Goal: Book appointment/travel/reservation

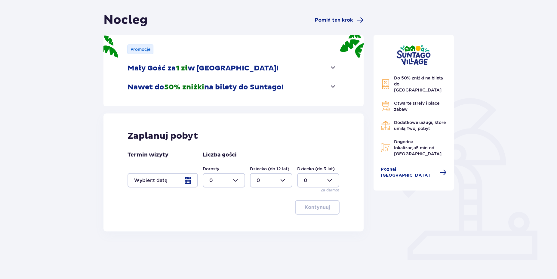
scroll to position [55, 0]
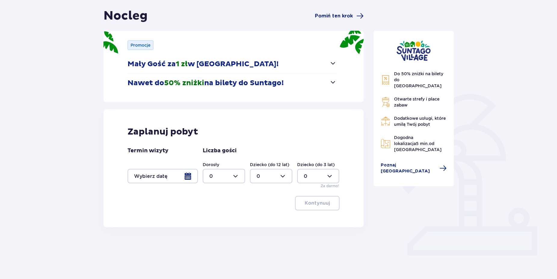
click at [193, 179] on div at bounding box center [163, 176] width 70 height 14
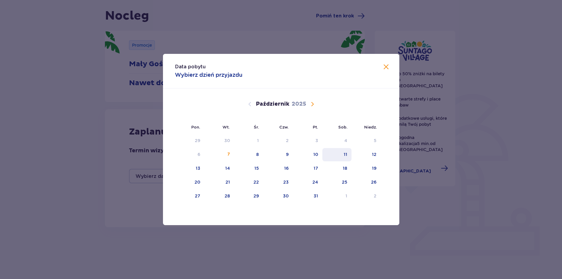
click at [349, 152] on div "11" at bounding box center [336, 154] width 29 height 13
click at [378, 154] on div "12" at bounding box center [366, 154] width 29 height 13
type input "[DATE] - [DATE]"
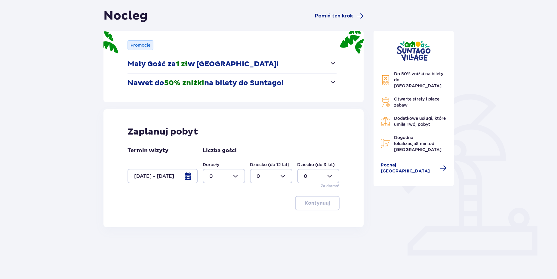
click at [238, 177] on div at bounding box center [224, 176] width 42 height 14
click at [210, 219] on p "2" at bounding box center [210, 219] width 3 height 7
type input "2"
click at [287, 177] on div at bounding box center [271, 176] width 42 height 14
click at [262, 206] on div "1" at bounding box center [271, 207] width 29 height 7
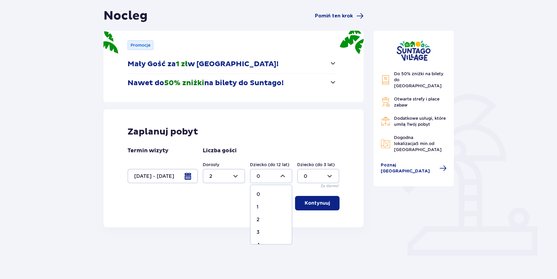
type input "1"
click at [311, 204] on p "Kontynuuj" at bounding box center [317, 203] width 25 height 7
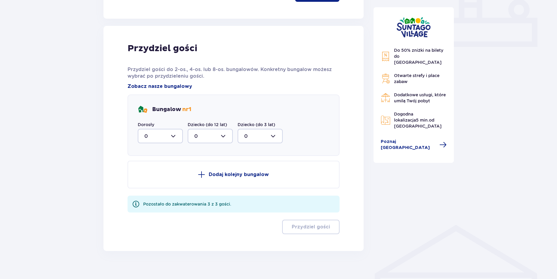
scroll to position [272, 0]
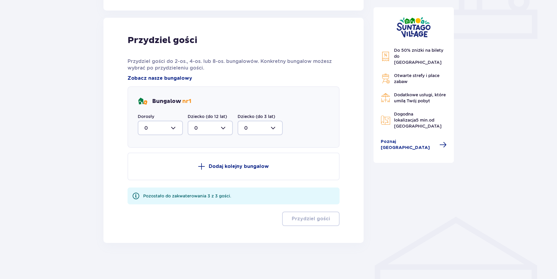
click at [171, 129] on div at bounding box center [160, 128] width 45 height 14
click at [147, 172] on p "2" at bounding box center [145, 171] width 3 height 7
type input "2"
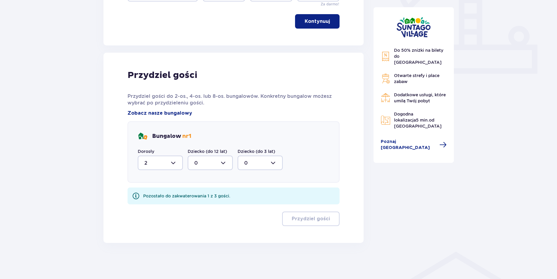
click at [223, 162] on div at bounding box center [210, 162] width 45 height 14
click at [197, 192] on div "1" at bounding box center [210, 193] width 32 height 7
type input "1"
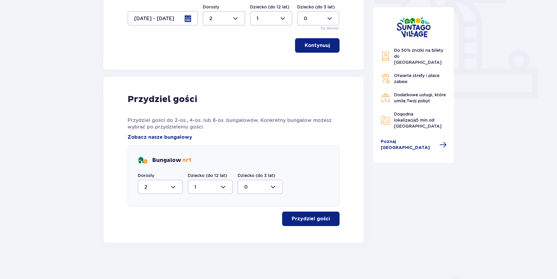
click at [292, 220] on p "Przydziel gości" at bounding box center [311, 218] width 38 height 7
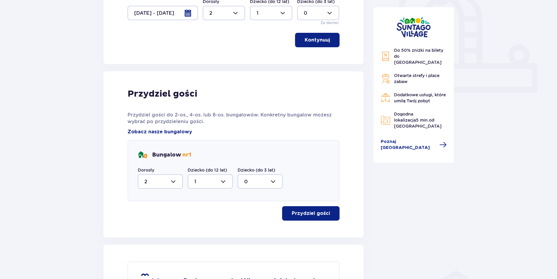
scroll to position [126, 0]
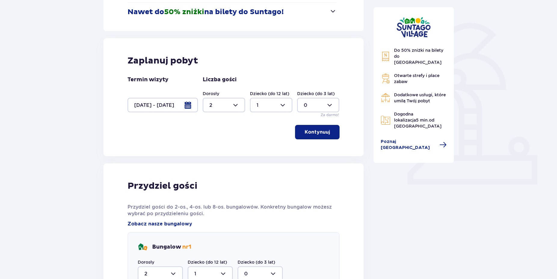
click at [305, 134] on p "Kontynuuj" at bounding box center [317, 132] width 25 height 7
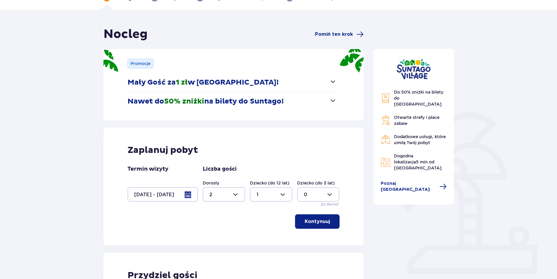
scroll to position [0, 0]
